Goal: Task Accomplishment & Management: Complete application form

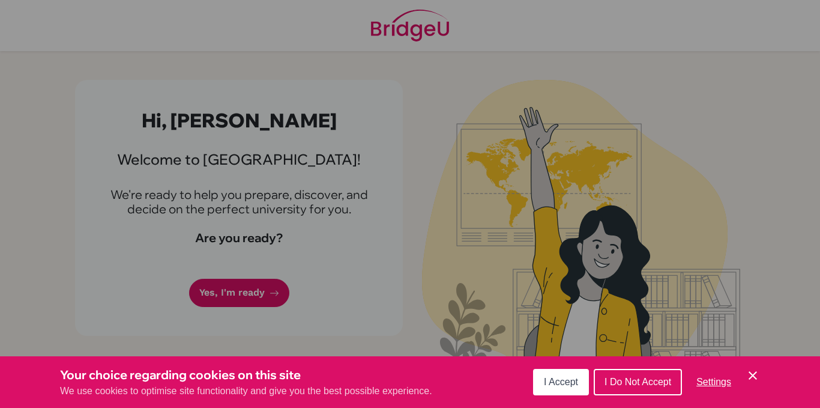
click at [568, 378] on span "I Accept" at bounding box center [561, 381] width 34 height 10
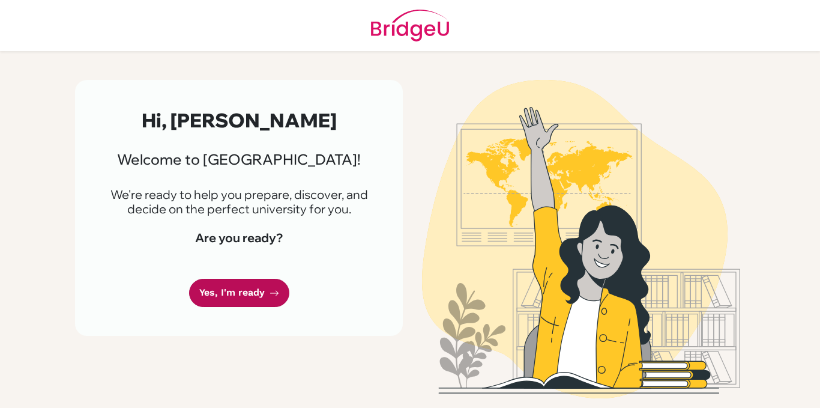
click at [266, 283] on link "Yes, I'm ready" at bounding box center [239, 293] width 100 height 28
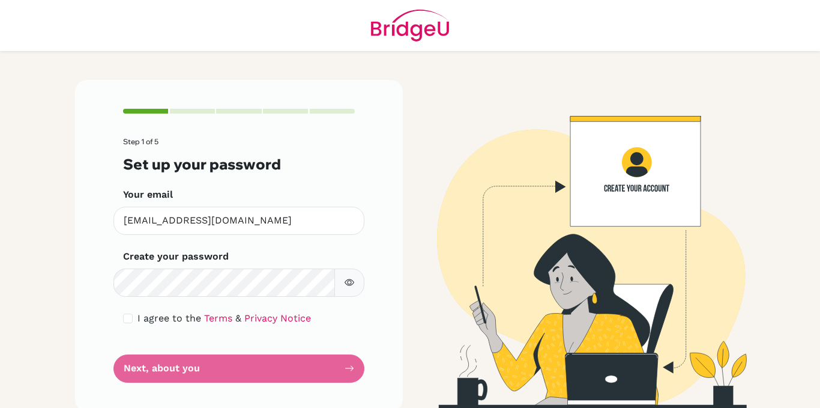
scroll to position [13, 0]
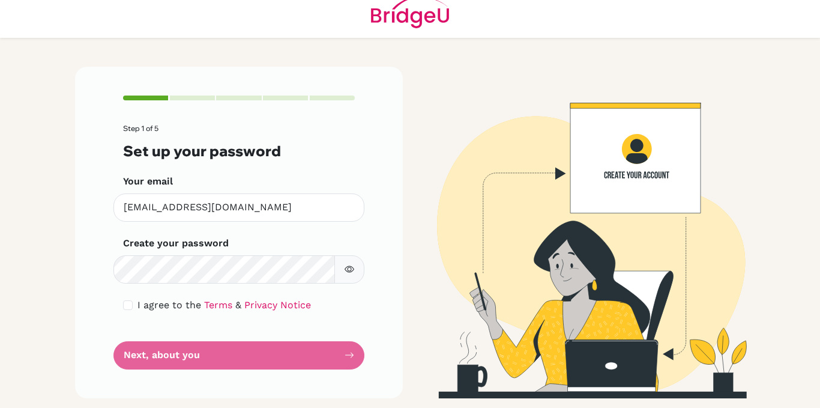
click at [347, 267] on icon "button" at bounding box center [350, 269] width 10 height 7
click at [183, 352] on form "Step 1 of 5 Set up your password Your email l2253@decrolyamericano.edu.gt Inval…" at bounding box center [239, 246] width 232 height 244
click at [345, 354] on form "Step 1 of 5 Set up your password Your email l2253@decrolyamericano.edu.gt Inval…" at bounding box center [239, 246] width 232 height 244
click at [135, 355] on form "Step 1 of 5 Set up your password Your email [EMAIL_ADDRESS][DOMAIN_NAME] Invali…" at bounding box center [239, 246] width 232 height 244
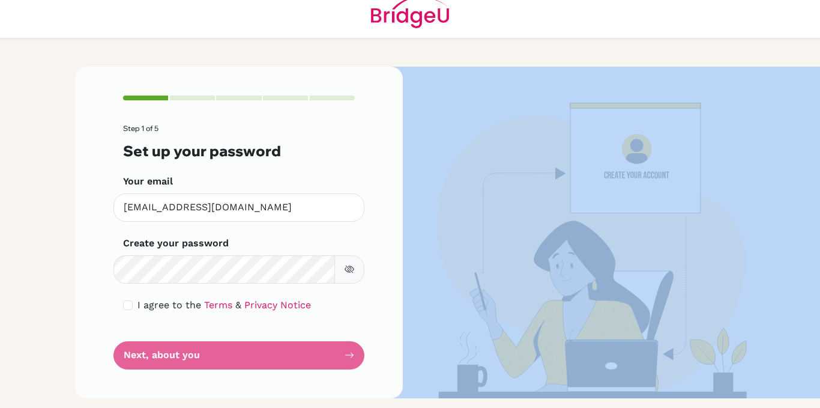
click at [135, 355] on form "Step 1 of 5 Set up your password Your email [EMAIL_ADDRESS][DOMAIN_NAME] Invali…" at bounding box center [239, 246] width 232 height 244
click at [516, 321] on img at bounding box center [581, 232] width 685 height 331
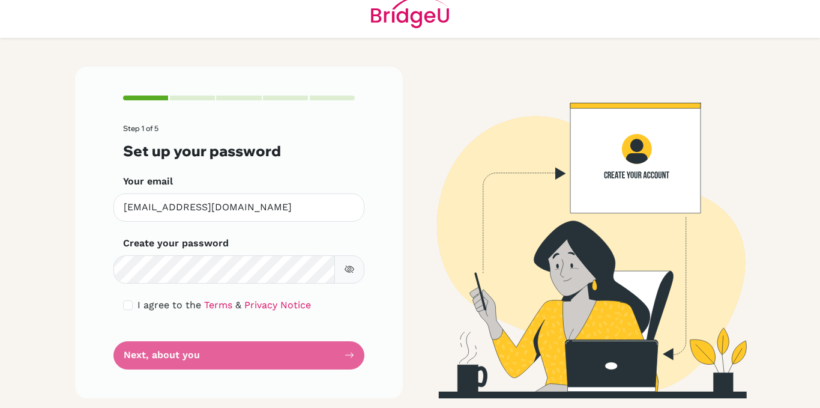
click at [169, 303] on span "I agree to the" at bounding box center [170, 304] width 64 height 11
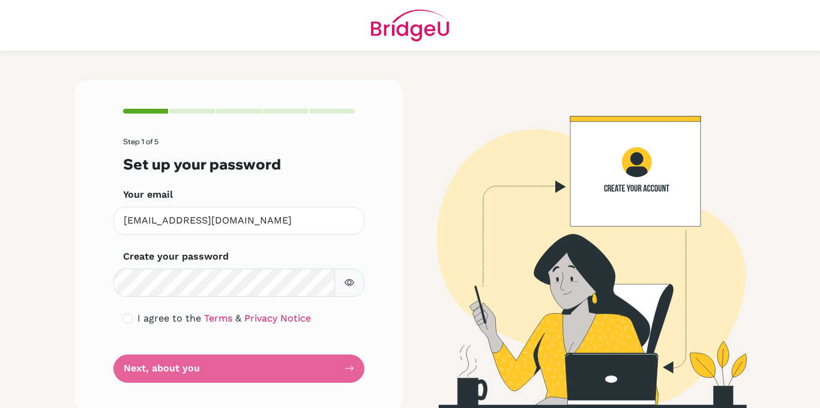
scroll to position [13, 0]
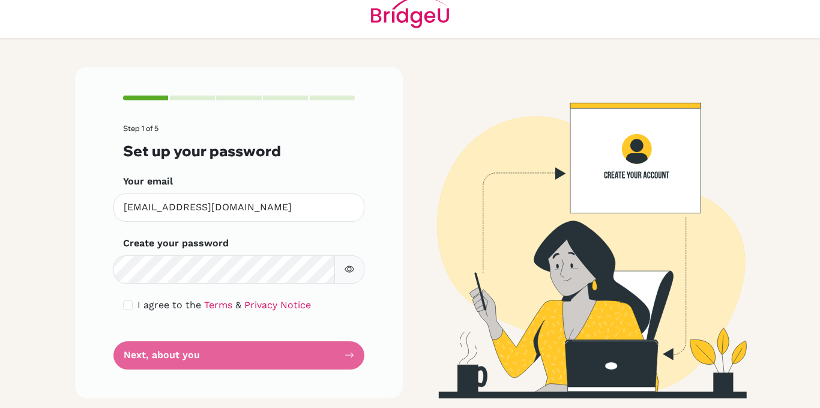
click at [176, 354] on form "Step 1 of 5 Set up your password Your email [EMAIL_ADDRESS][DOMAIN_NAME] Invali…" at bounding box center [239, 246] width 232 height 244
click at [353, 352] on div "Step 1 of 5 Set up your password Your email [EMAIL_ADDRESS][DOMAIN_NAME] Invali…" at bounding box center [239, 232] width 328 height 331
click at [234, 358] on form "Step 1 of 5 Set up your password Your email [EMAIL_ADDRESS][DOMAIN_NAME] Invali…" at bounding box center [239, 246] width 232 height 244
click at [210, 360] on form "Step 1 of 5 Set up your password Your email [EMAIL_ADDRESS][DOMAIN_NAME] Invali…" at bounding box center [239, 246] width 232 height 244
click at [204, 304] on link "Terms" at bounding box center [218, 304] width 28 height 11
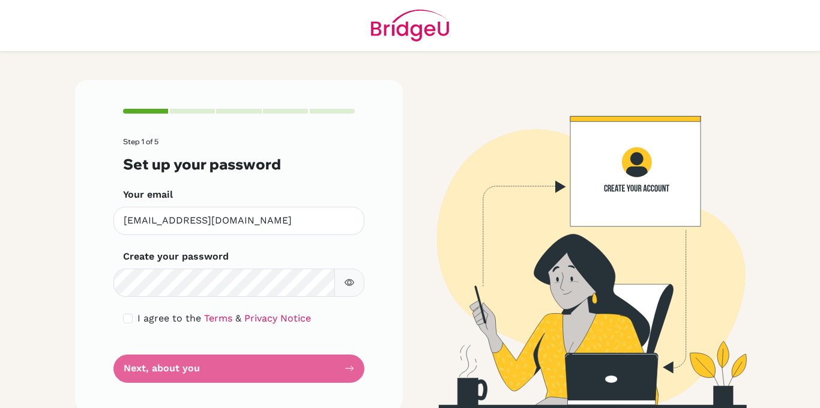
scroll to position [13, 0]
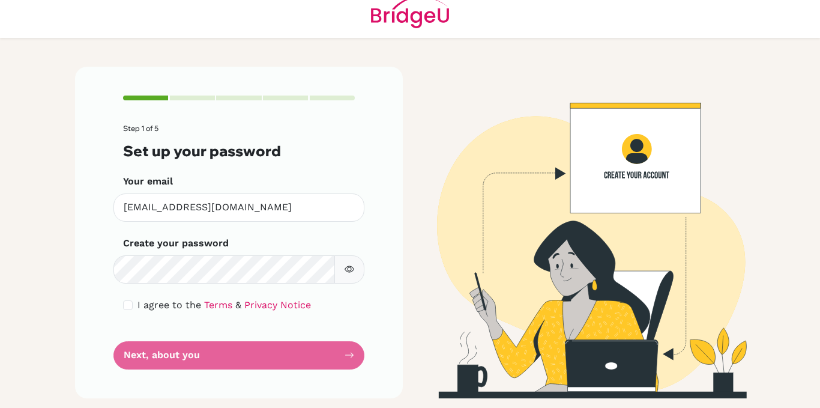
click at [350, 273] on button "button" at bounding box center [349, 269] width 30 height 28
click at [193, 355] on form "Step 1 of 5 Set up your password Your email [EMAIL_ADDRESS][DOMAIN_NAME] Invali…" at bounding box center [239, 246] width 232 height 244
click at [164, 354] on form "Step 1 of 5 Set up your password Your email [EMAIL_ADDRESS][DOMAIN_NAME] Invali…" at bounding box center [239, 246] width 232 height 244
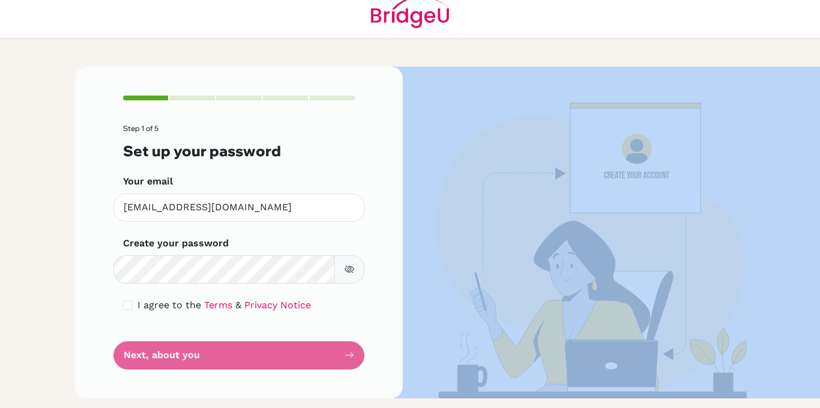
click at [164, 354] on form "Step 1 of 5 Set up your password Your email [EMAIL_ADDRESS][DOMAIN_NAME] Invali…" at bounding box center [239, 246] width 232 height 244
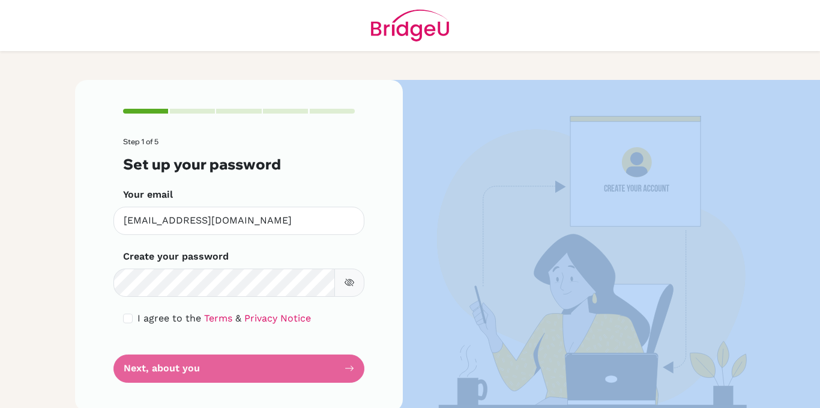
scroll to position [1, 0]
